Goal: Use online tool/utility: Utilize a website feature to perform a specific function

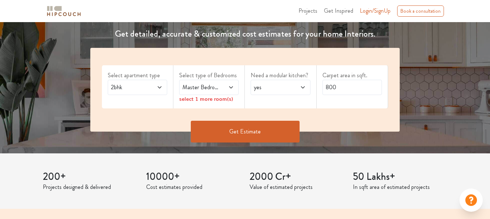
scroll to position [109, 0]
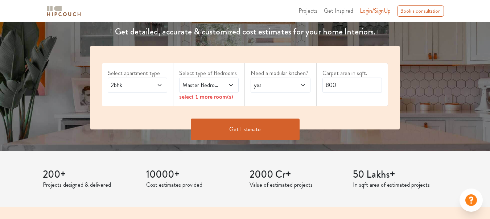
click at [159, 84] on icon at bounding box center [160, 85] width 6 height 6
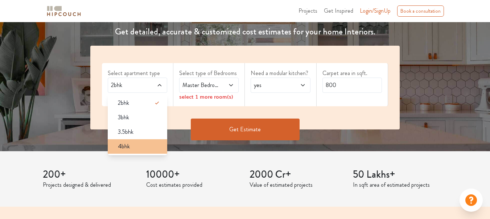
click at [146, 144] on div "4bhk" at bounding box center [139, 146] width 55 height 9
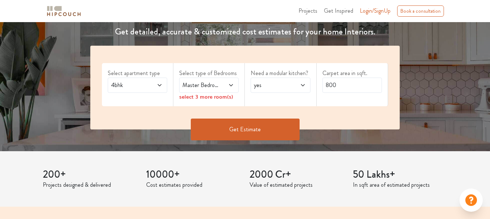
click at [231, 83] on icon at bounding box center [231, 85] width 6 height 6
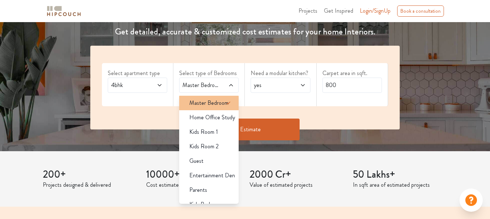
click at [224, 104] on icon at bounding box center [228, 103] width 9 height 9
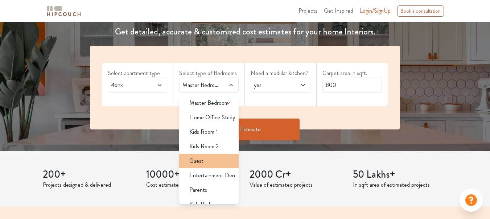
click at [203, 165] on span "Guest" at bounding box center [196, 161] width 14 height 9
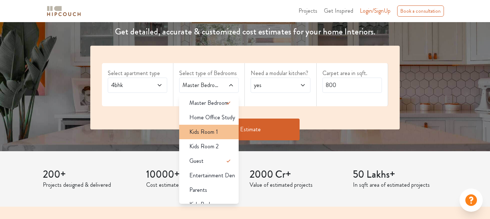
click at [211, 130] on span "Kids Room 1" at bounding box center [203, 132] width 29 height 9
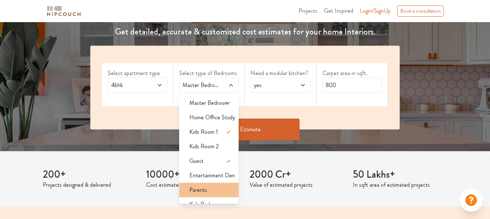
click at [201, 191] on span "Parents" at bounding box center [198, 190] width 18 height 9
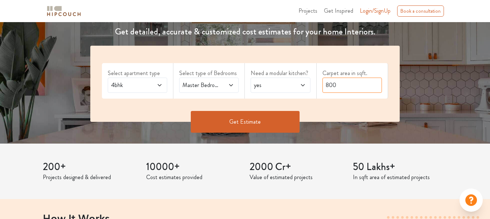
drag, startPoint x: 343, startPoint y: 87, endPoint x: 323, endPoint y: 86, distance: 20.3
click at [323, 86] on input "800" at bounding box center [351, 85] width 59 height 15
type input "3800"
click at [273, 116] on button "Get Estimate" at bounding box center [245, 122] width 109 height 22
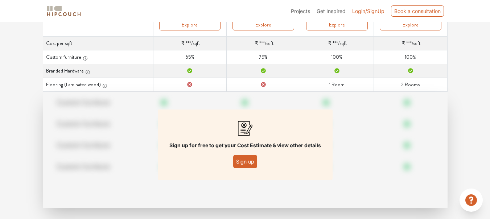
scroll to position [129, 0]
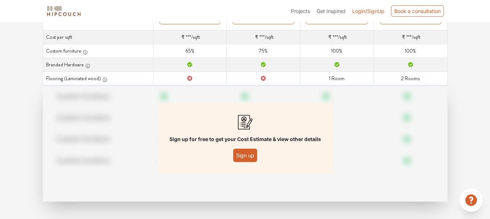
click at [245, 151] on button "Sign up" at bounding box center [245, 155] width 24 height 13
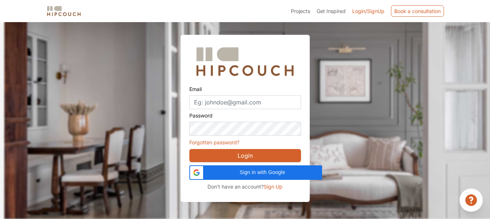
scroll to position [22, 0]
click at [256, 105] on input "Email" at bounding box center [245, 102] width 112 height 14
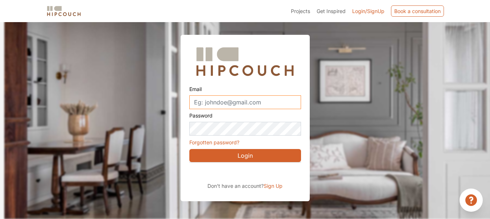
type input "payal.261195@gmail.com"
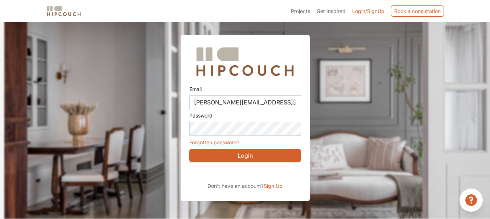
click at [252, 153] on button "Login" at bounding box center [245, 155] width 112 height 13
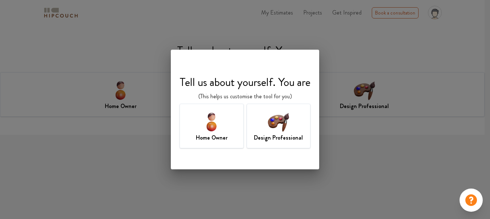
click at [311, 133] on div "Design Professional" at bounding box center [278, 126] width 64 height 45
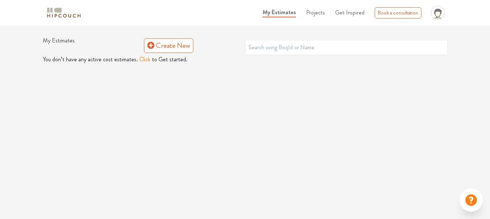
click at [139, 62] on button "Click" at bounding box center [144, 59] width 11 height 9
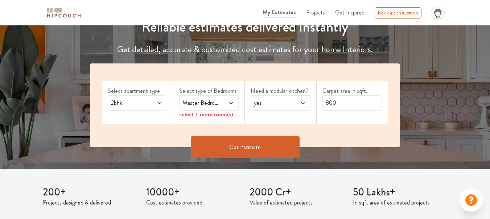
scroll to position [109, 0]
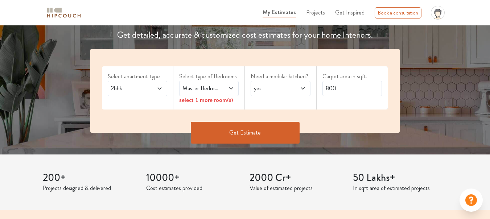
click at [159, 88] on icon at bounding box center [160, 89] width 6 height 6
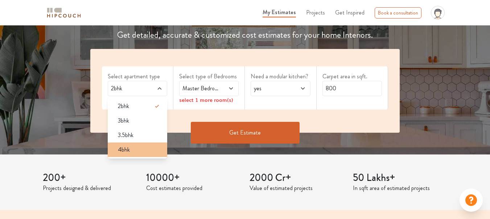
click at [142, 148] on div "4bhk" at bounding box center [139, 149] width 55 height 9
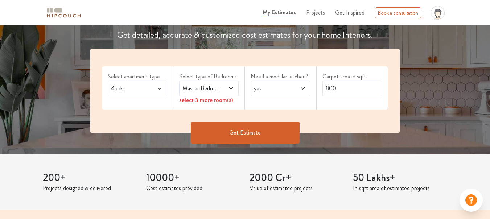
click at [230, 88] on icon at bounding box center [231, 88] width 4 height 2
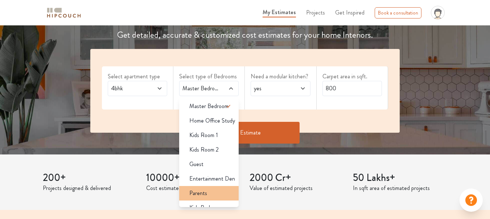
click at [208, 192] on div "Parents" at bounding box center [210, 193] width 55 height 9
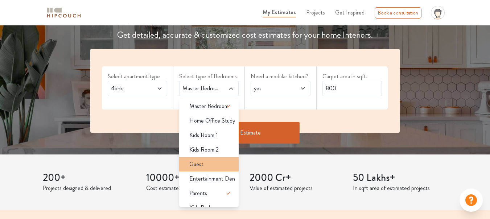
click at [207, 164] on div "Guest" at bounding box center [210, 164] width 55 height 9
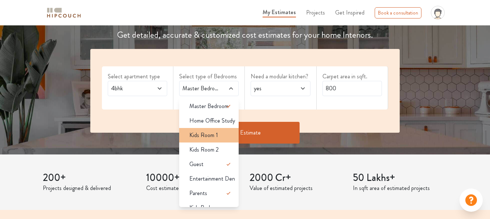
click at [213, 137] on span "Kids Room 1" at bounding box center [203, 135] width 29 height 9
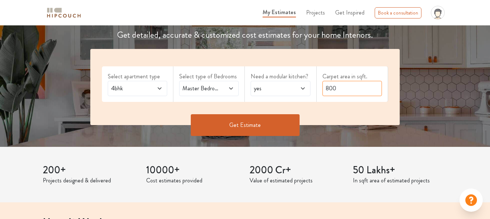
drag, startPoint x: 343, startPoint y: 89, endPoint x: 300, endPoint y: 95, distance: 43.1
click at [300, 95] on div "Select apartment type 4bhk Select type of Bedrooms Master Bedroom,Kids Room 1,G…" at bounding box center [244, 87] width 309 height 76
type input "3500"
click at [259, 125] on button "Get Estimate" at bounding box center [245, 125] width 109 height 22
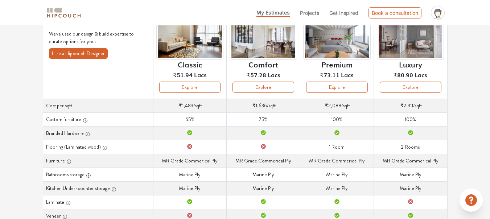
scroll to position [15, 0]
